Goal: Entertainment & Leisure: Consume media (video, audio)

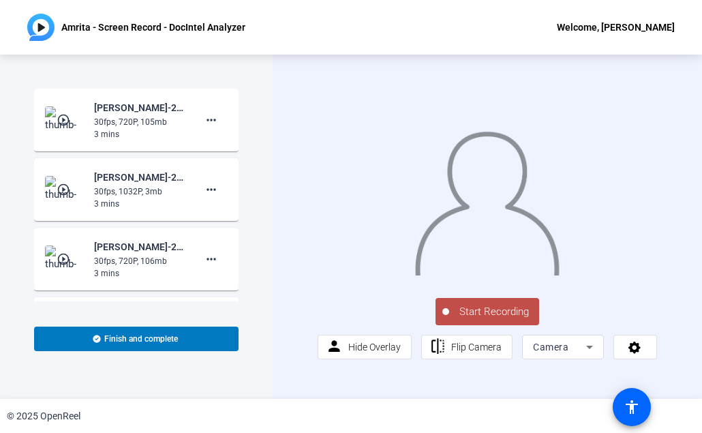
click at [61, 120] on mat-icon "play_circle_outline" at bounding box center [65, 120] width 16 height 14
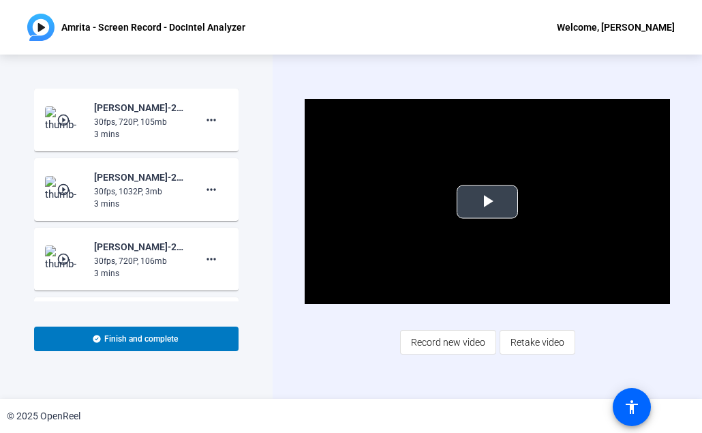
click at [487, 202] on span "Video Player" at bounding box center [487, 202] width 0 height 0
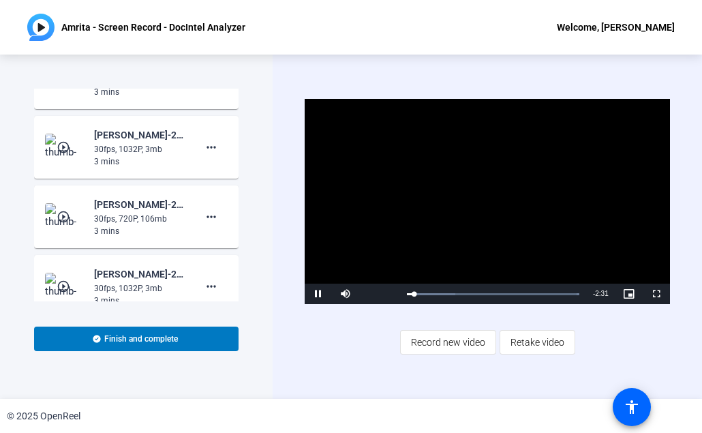
scroll to position [43, 0]
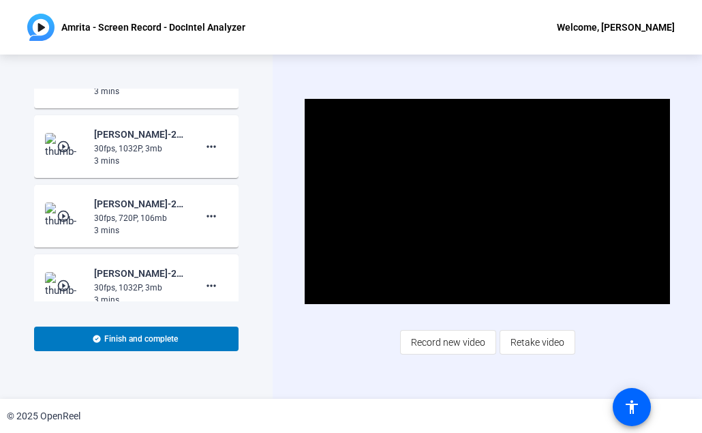
click at [63, 216] on mat-icon "play_circle_outline" at bounding box center [65, 216] width 16 height 14
click at [487, 202] on span "Video Player" at bounding box center [487, 202] width 0 height 0
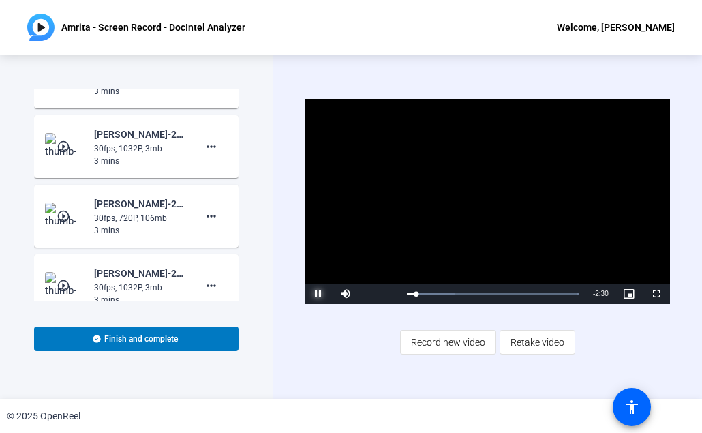
click at [315, 294] on span "Video Player" at bounding box center [318, 294] width 27 height 0
click at [319, 294] on span "Video Player" at bounding box center [318, 294] width 27 height 0
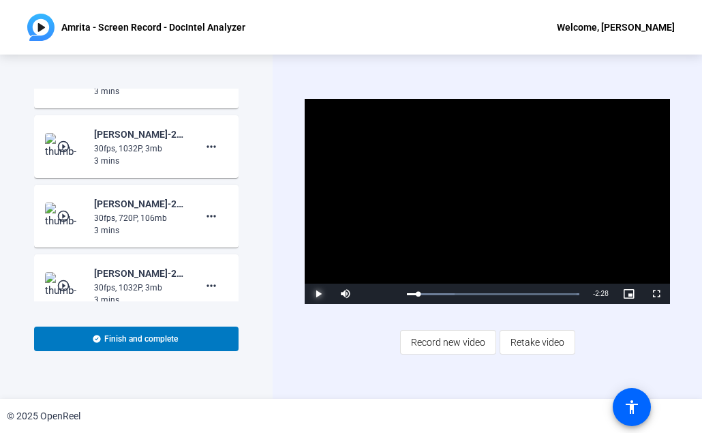
click at [319, 294] on span "Video Player" at bounding box center [318, 294] width 27 height 0
